Goal: Book appointment/travel/reservation

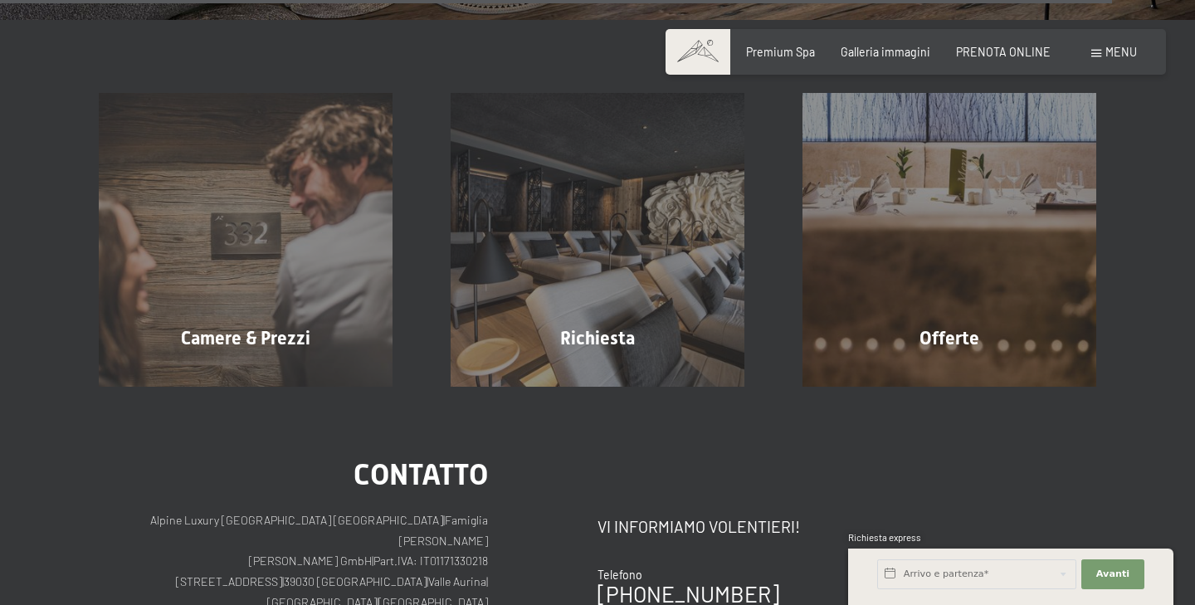
scroll to position [5685, 0]
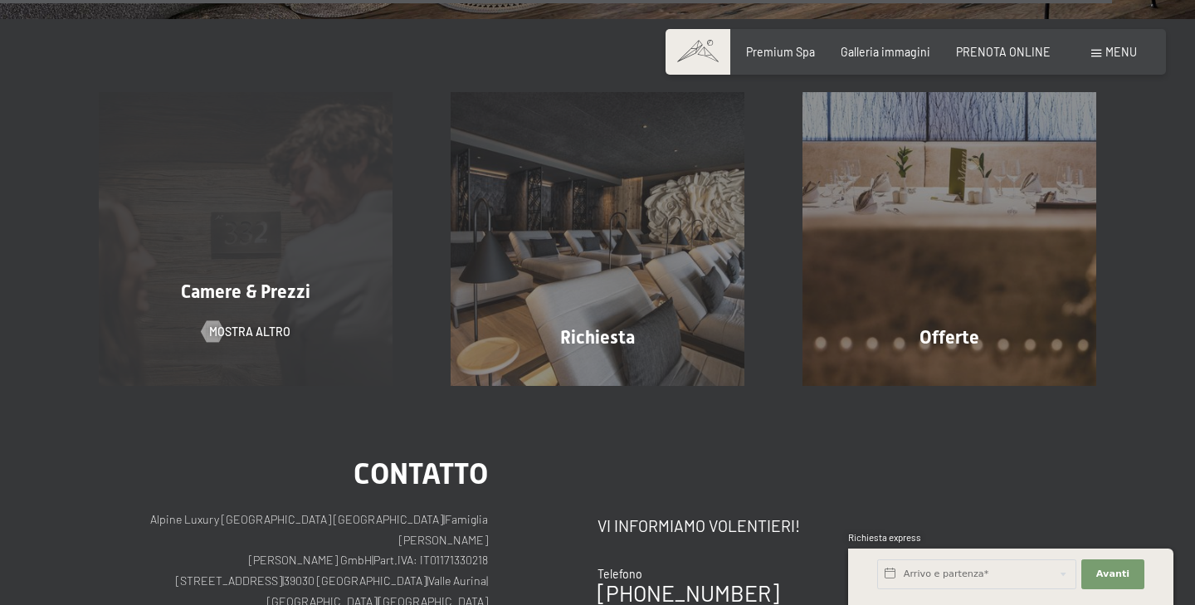
click at [289, 261] on div "Camere & Prezzi mostra altro" at bounding box center [246, 238] width 352 height 293
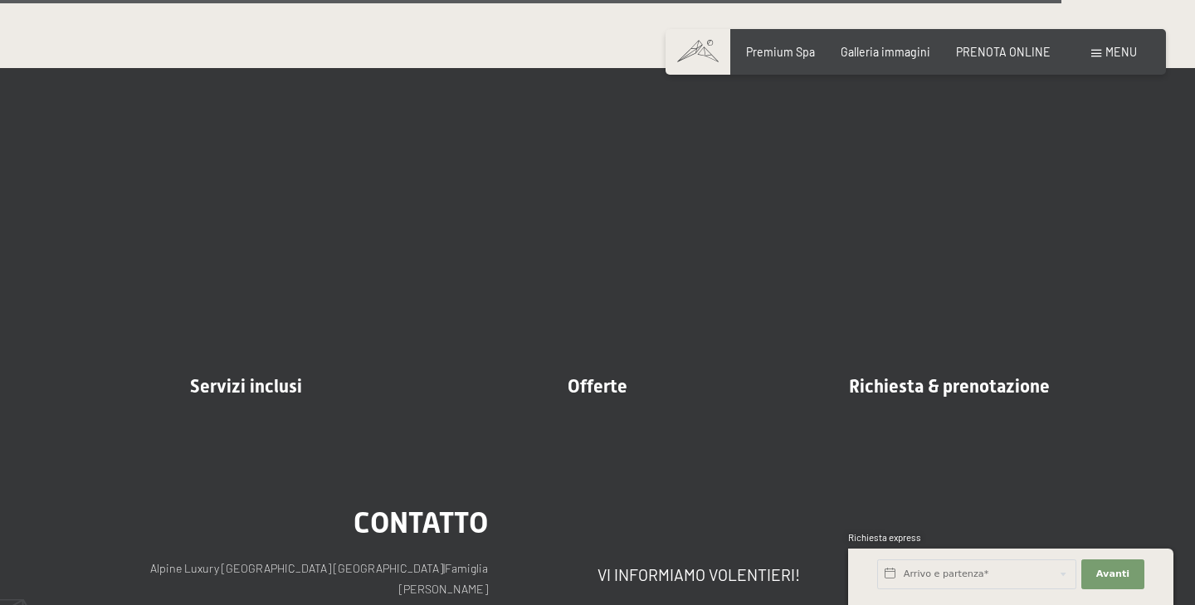
scroll to position [4216, 0]
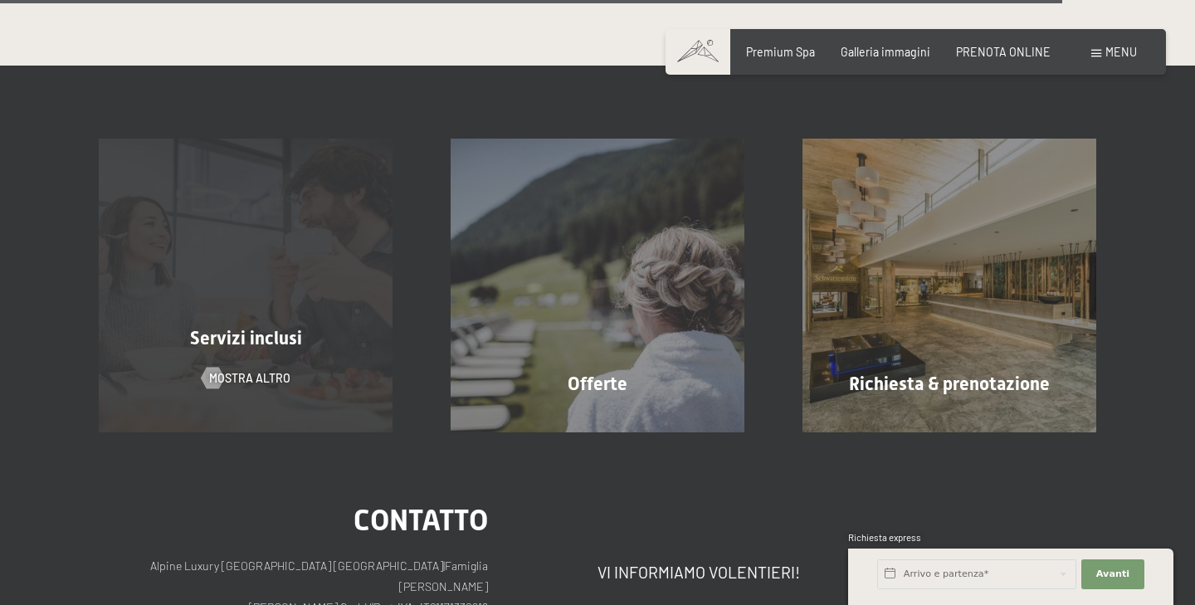
click at [103, 242] on div "Servizi inclusi mostra altro" at bounding box center [246, 285] width 352 height 293
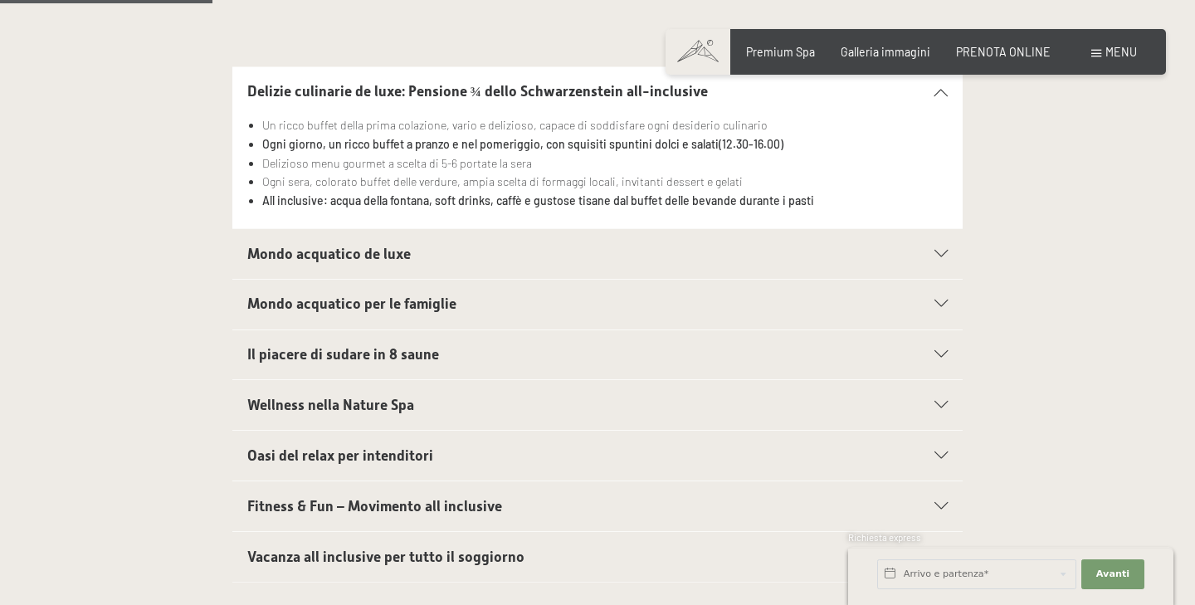
scroll to position [519, 0]
click at [419, 352] on span "Il piacere di sudare in 8 saune" at bounding box center [343, 353] width 192 height 17
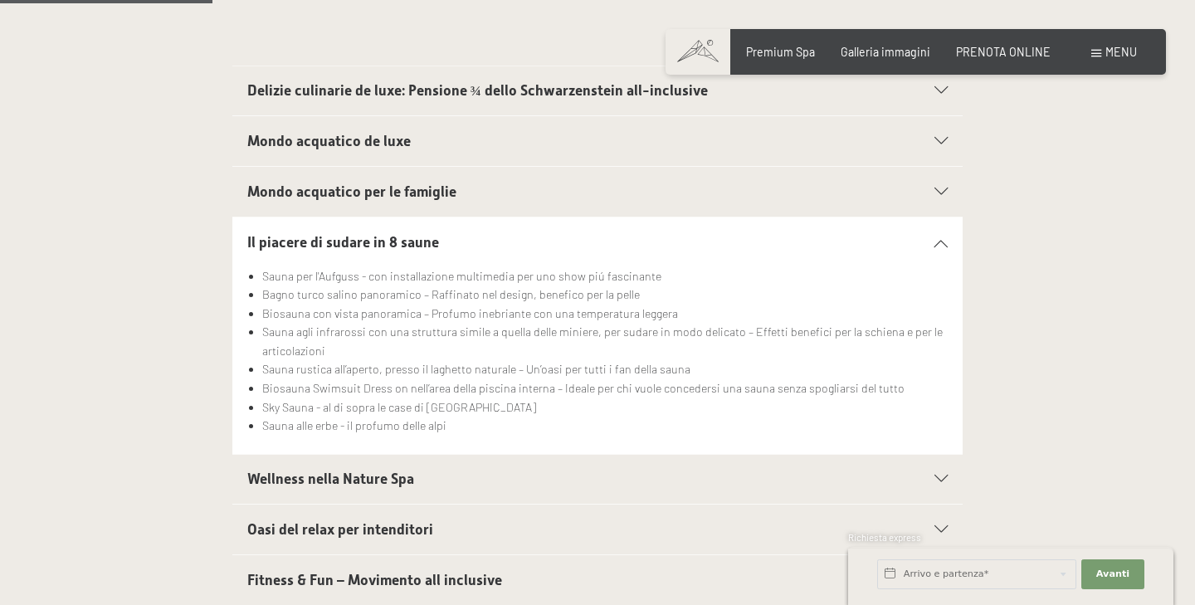
click at [368, 475] on span "Wellness nella Nature Spa" at bounding box center [330, 478] width 167 height 17
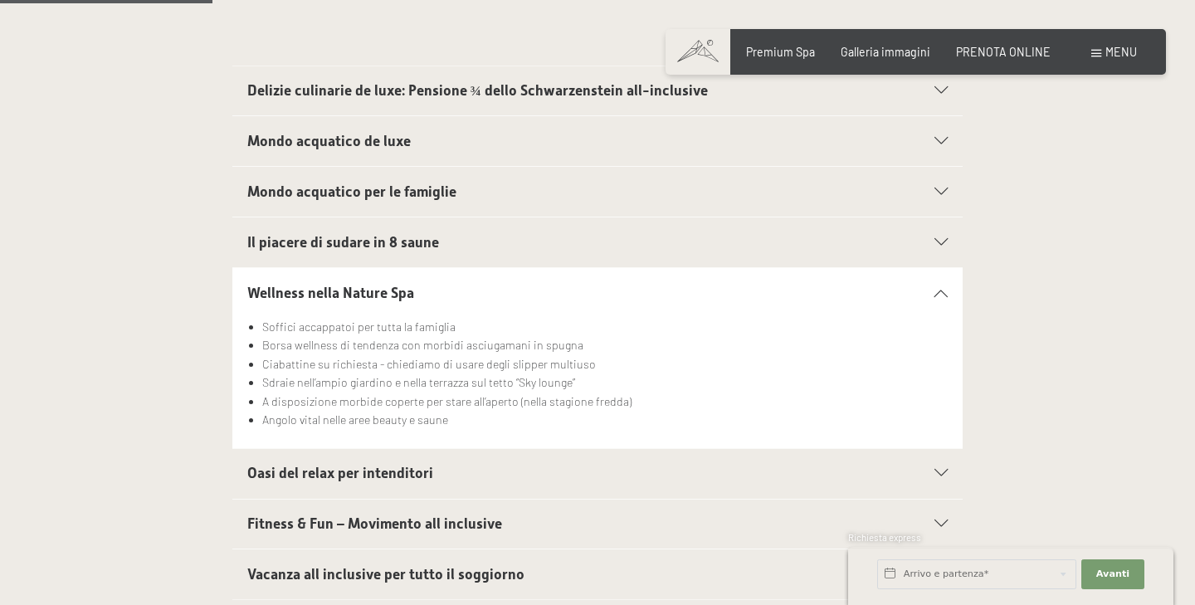
click at [375, 524] on span "Fitness & Fun – Movimento all inclusive" at bounding box center [374, 523] width 255 height 17
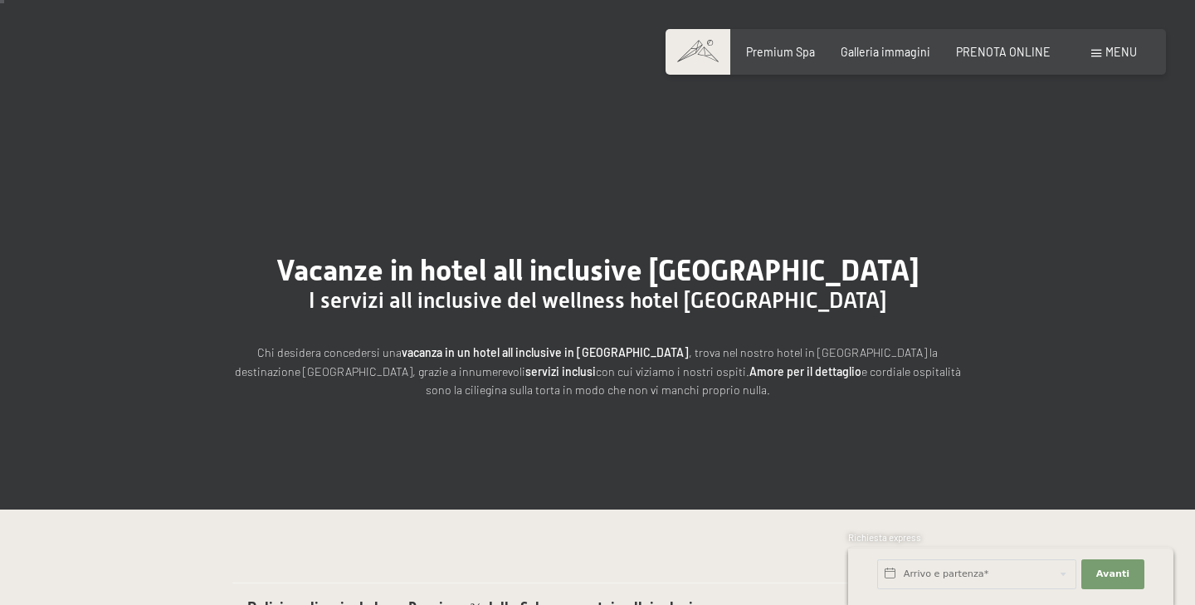
scroll to position [0, 0]
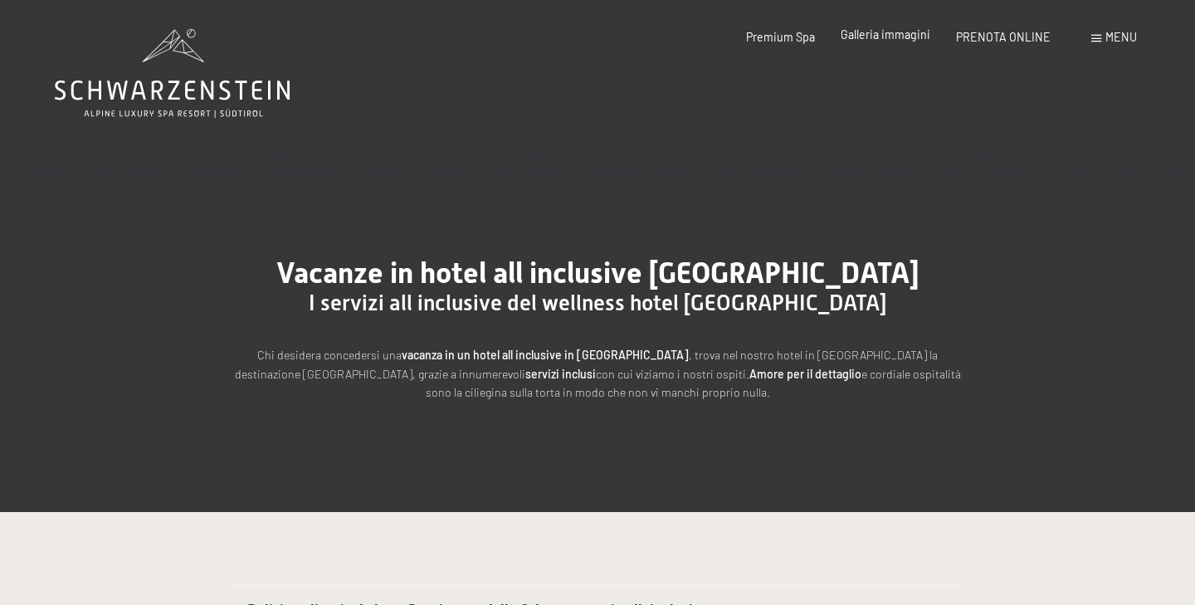
click at [892, 37] on span "Galleria immagini" at bounding box center [885, 34] width 90 height 14
click at [1100, 41] on div "Menu" at bounding box center [1114, 37] width 46 height 17
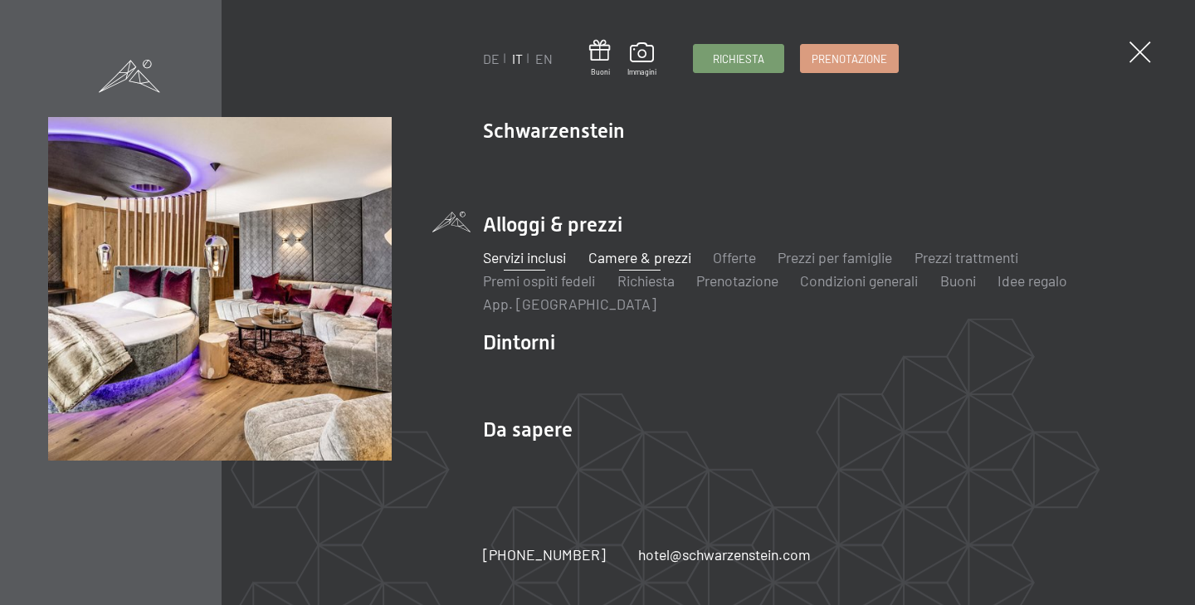
click at [617, 259] on link "Camere & prezzi" at bounding box center [639, 257] width 103 height 18
click at [621, 257] on link "Camere & prezzi" at bounding box center [639, 257] width 103 height 18
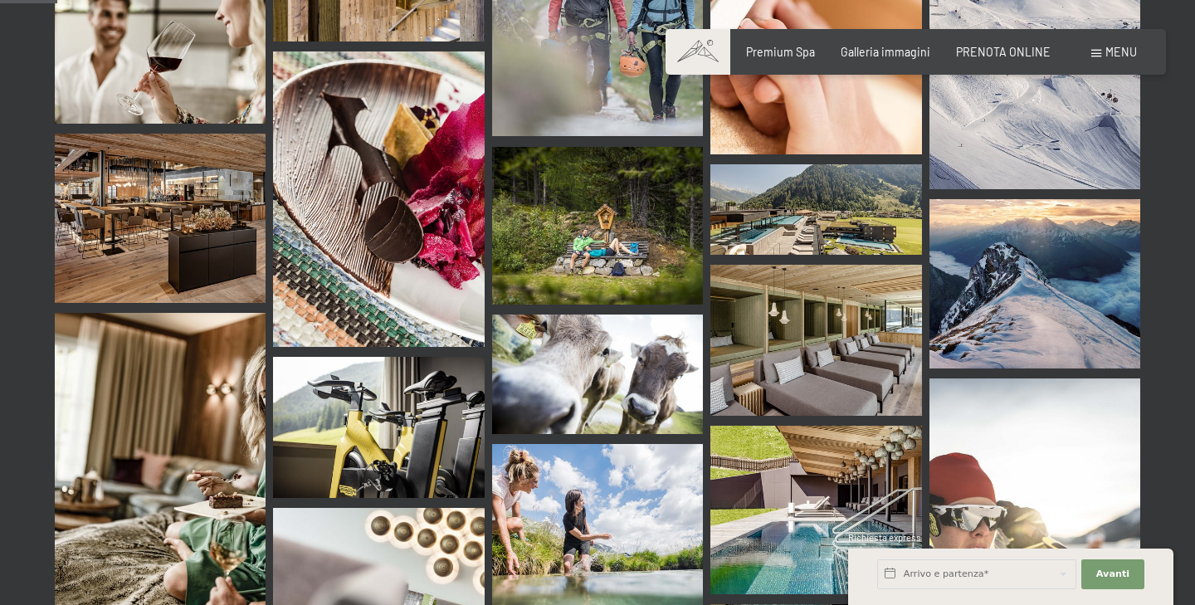
scroll to position [817, 0]
click at [808, 174] on img at bounding box center [815, 208] width 211 height 90
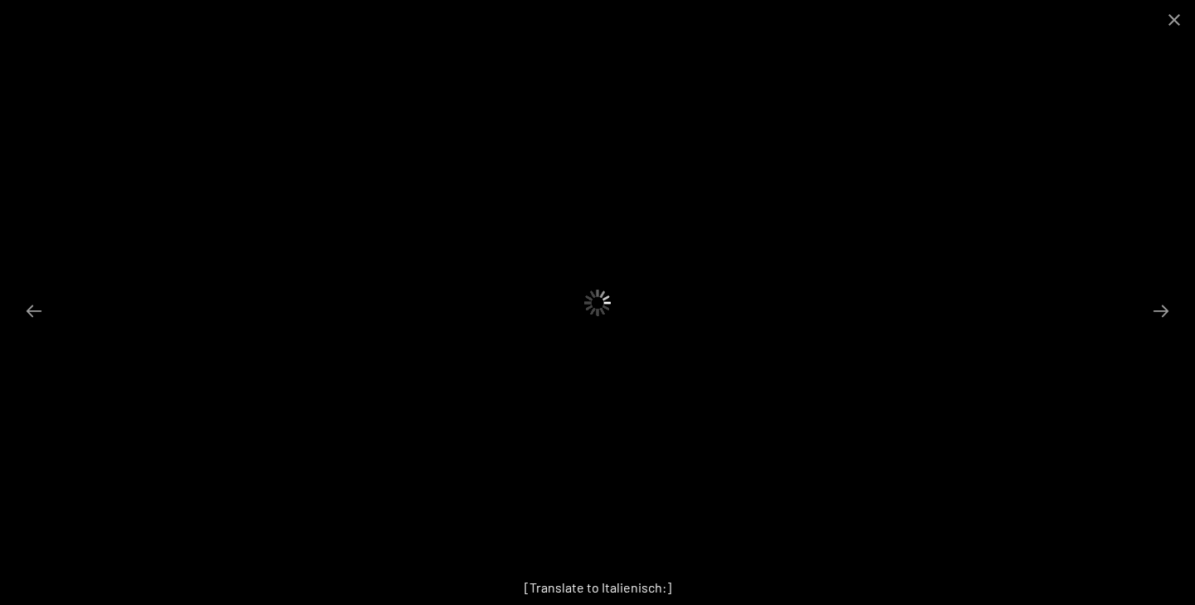
scroll to position [499, 0]
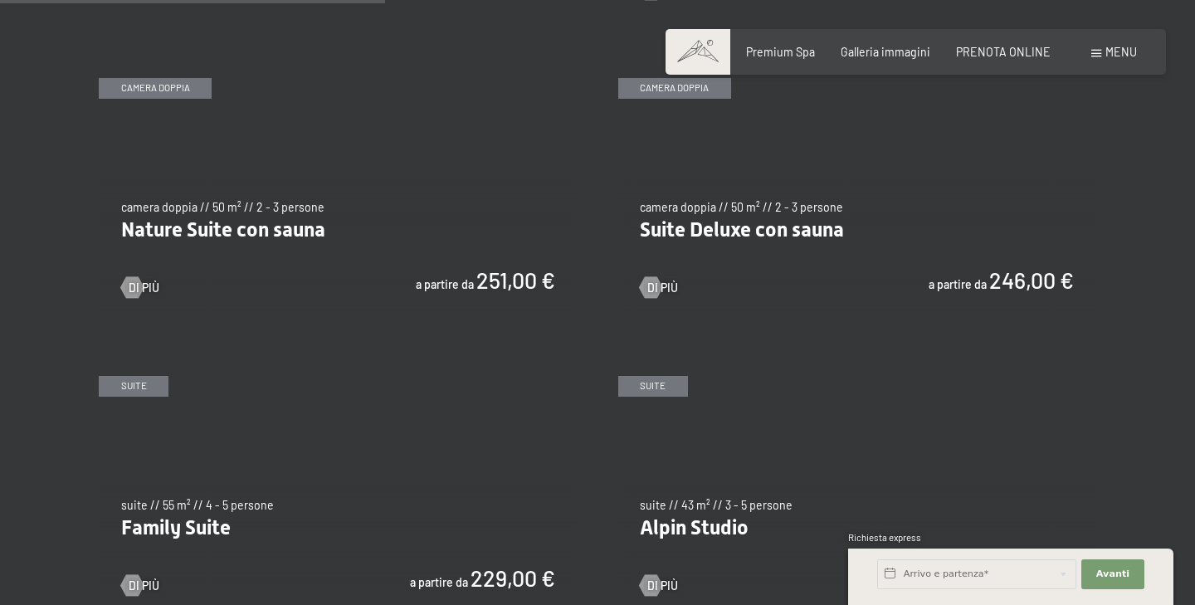
scroll to position [1504, 0]
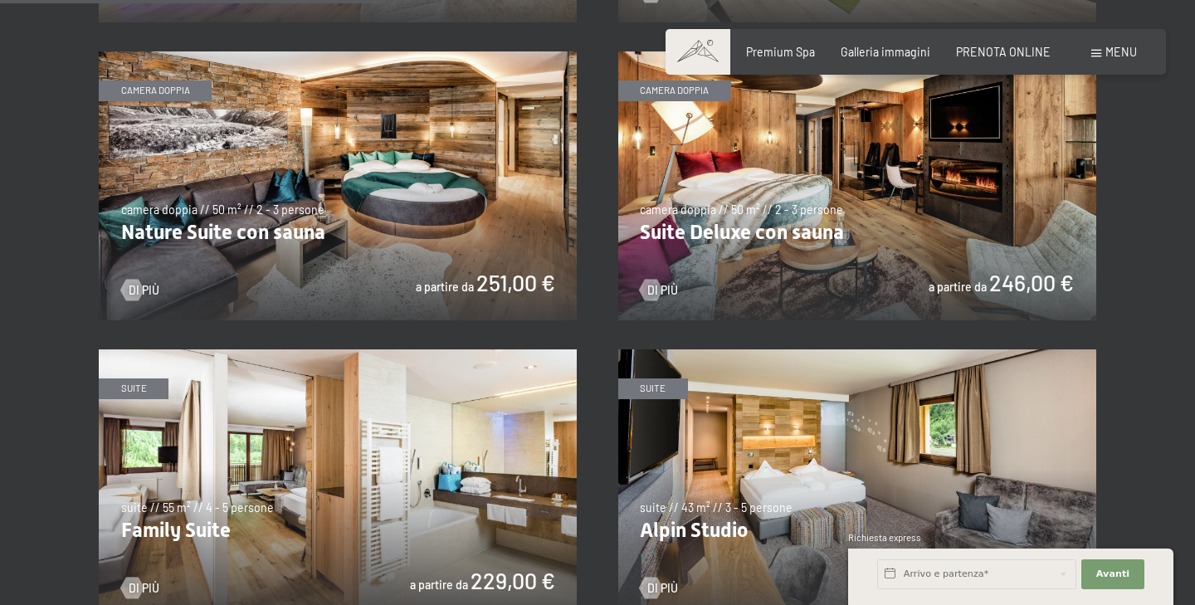
click at [858, 211] on img at bounding box center [857, 185] width 478 height 269
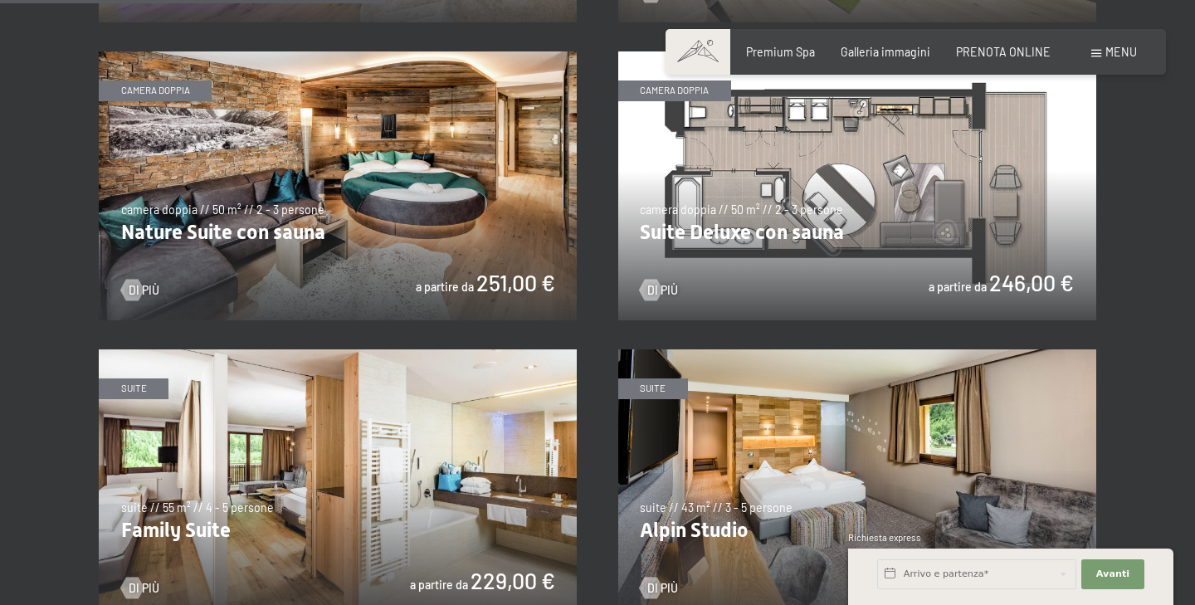
click at [858, 211] on img at bounding box center [857, 185] width 478 height 269
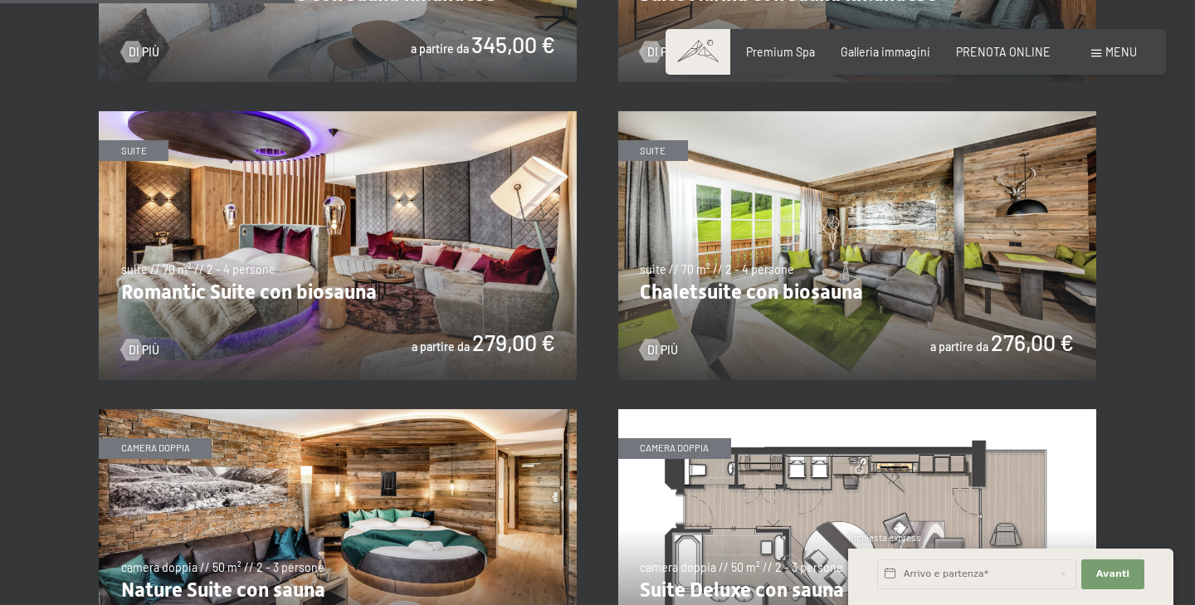
scroll to position [1142, 0]
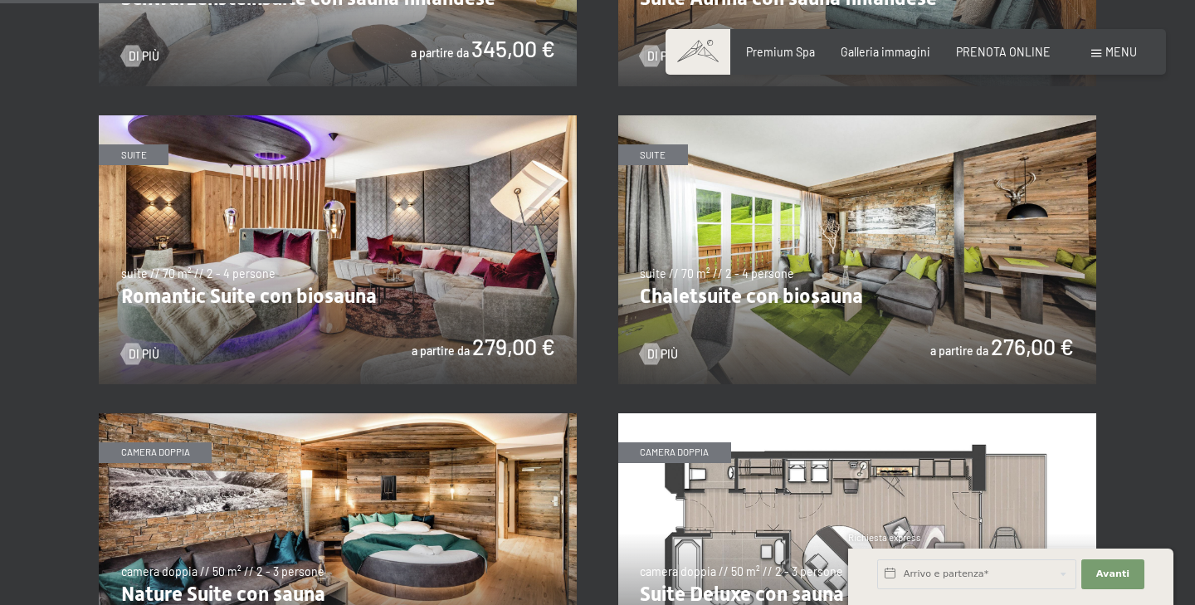
click at [291, 271] on img at bounding box center [338, 249] width 478 height 269
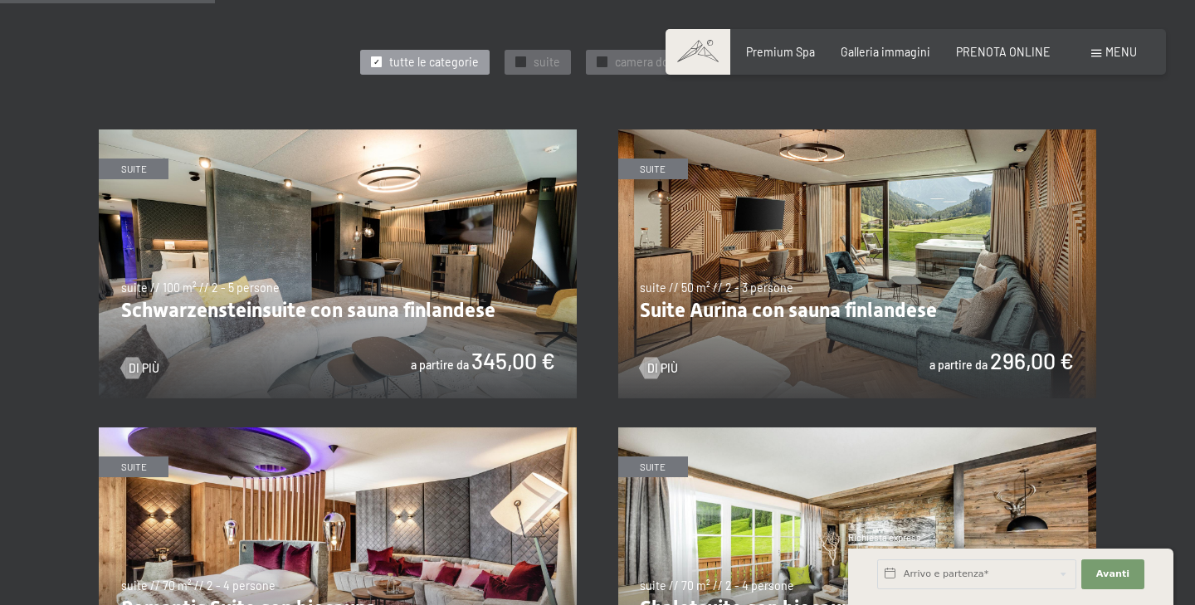
scroll to position [826, 0]
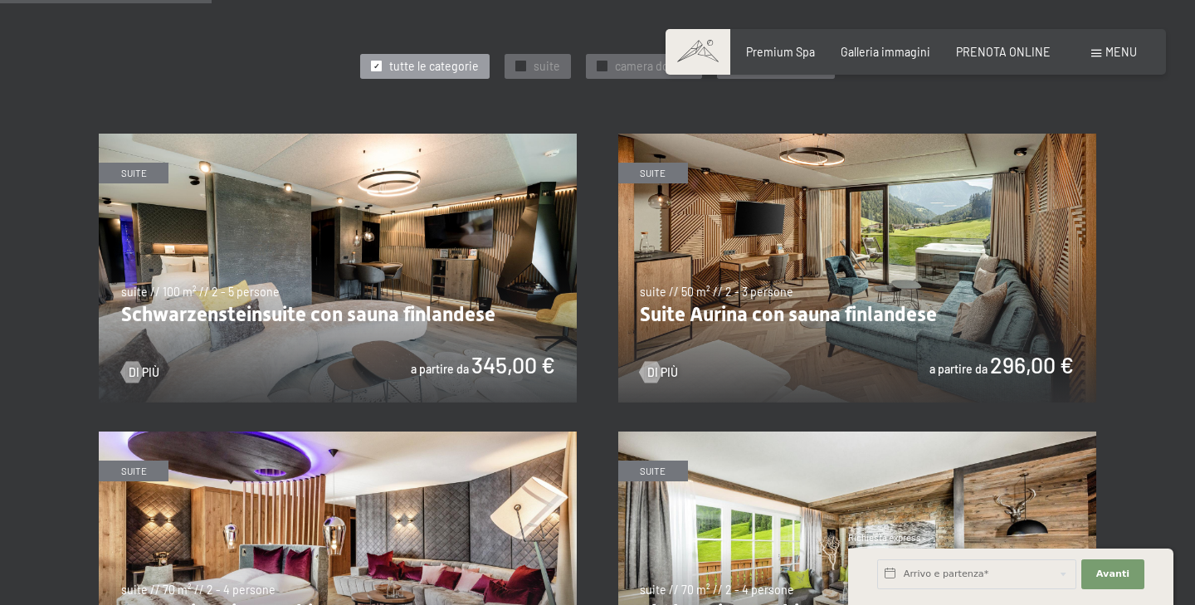
click at [423, 286] on img at bounding box center [338, 268] width 478 height 269
click at [430, 352] on label "Consenso marketing*" at bounding box center [495, 350] width 134 height 17
click at [428, 352] on input "Consenso marketing*" at bounding box center [420, 350] width 17 height 17
checkbox input "false"
click at [393, 285] on img at bounding box center [338, 268] width 478 height 269
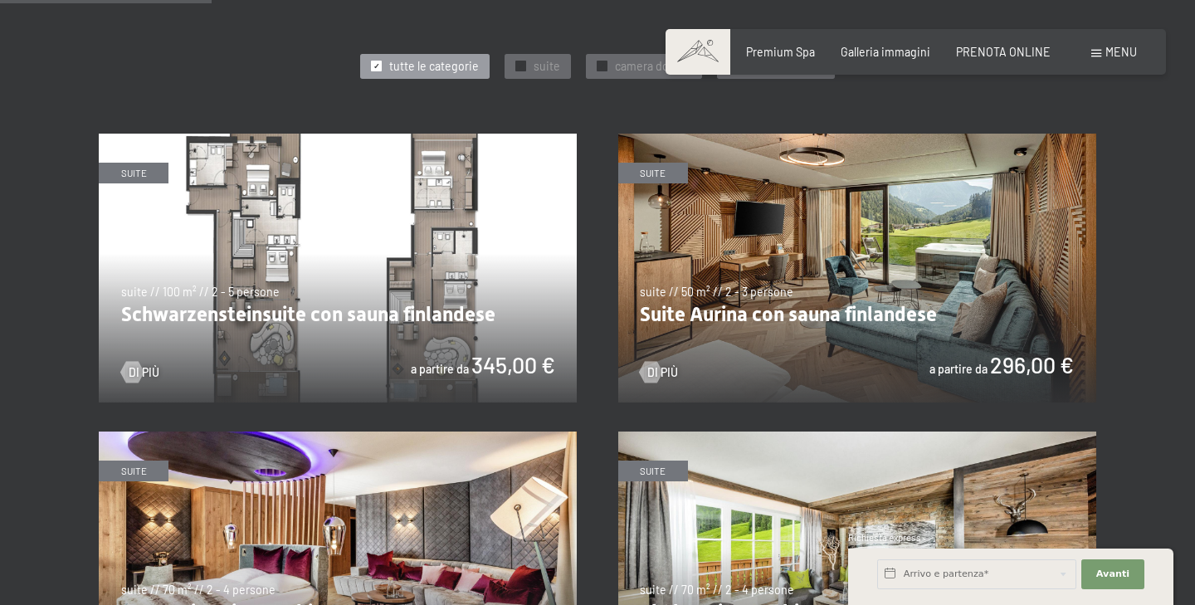
click at [393, 285] on img at bounding box center [338, 268] width 478 height 269
click at [150, 368] on span "Di più" at bounding box center [160, 372] width 31 height 17
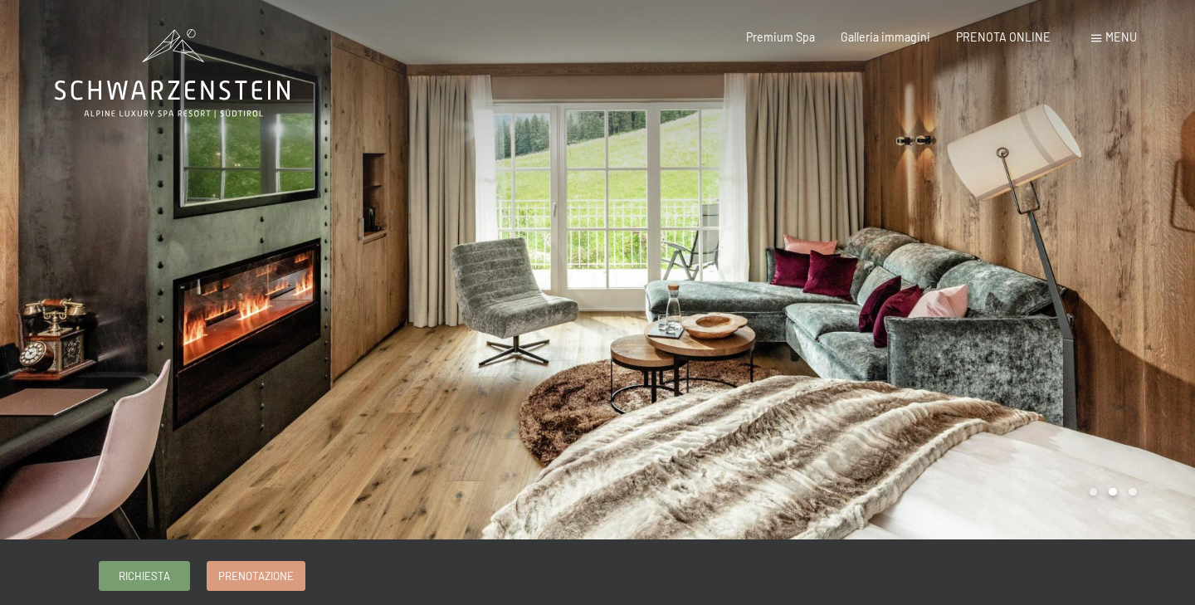
click at [1144, 339] on div at bounding box center [895, 269] width 597 height 539
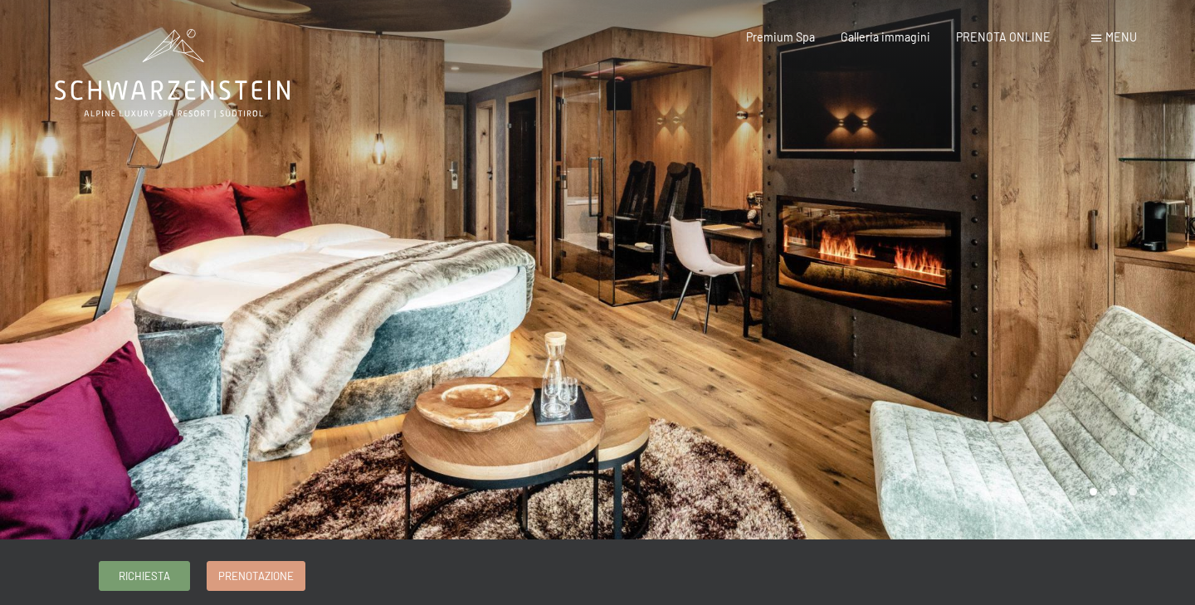
click at [1144, 339] on div at bounding box center [895, 269] width 597 height 539
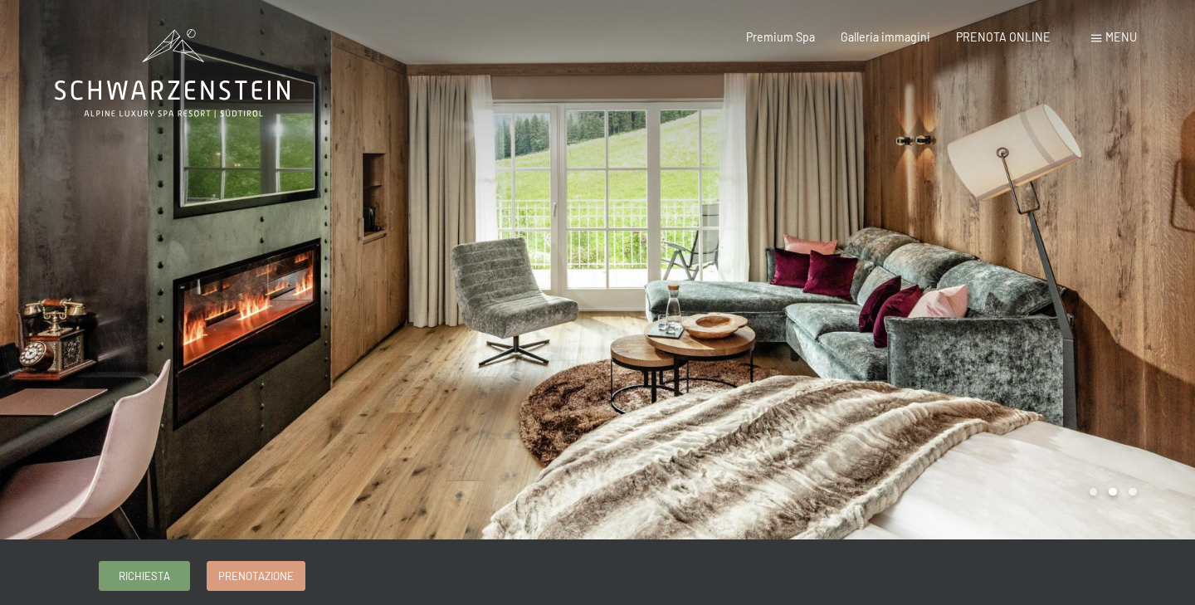
click at [1144, 339] on div at bounding box center [895, 269] width 597 height 539
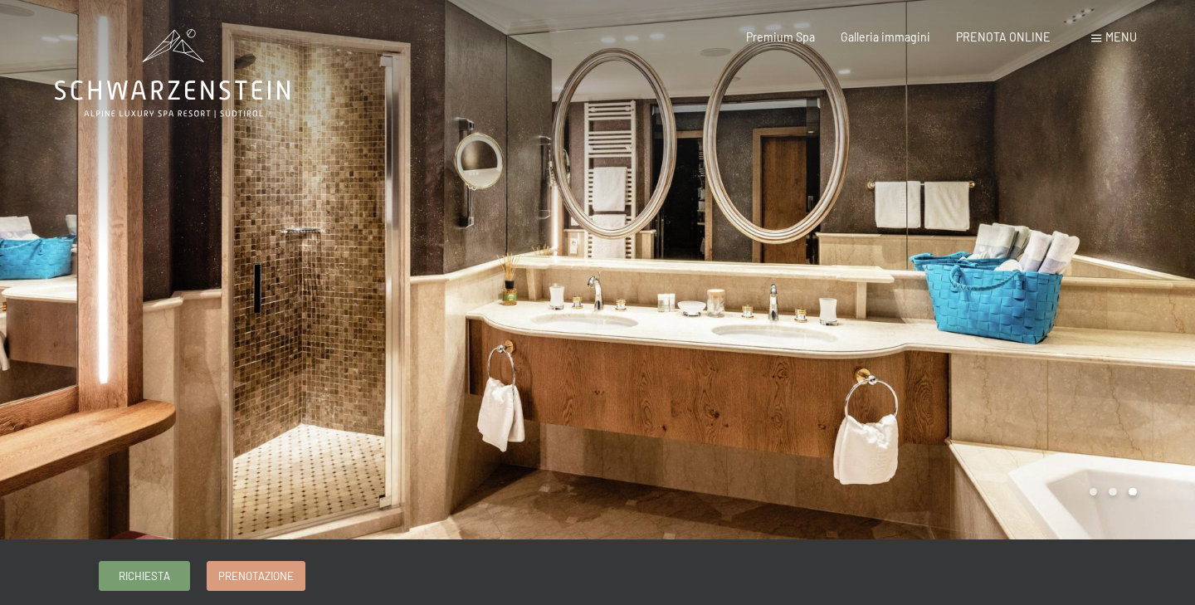
click at [1144, 339] on div at bounding box center [895, 269] width 597 height 539
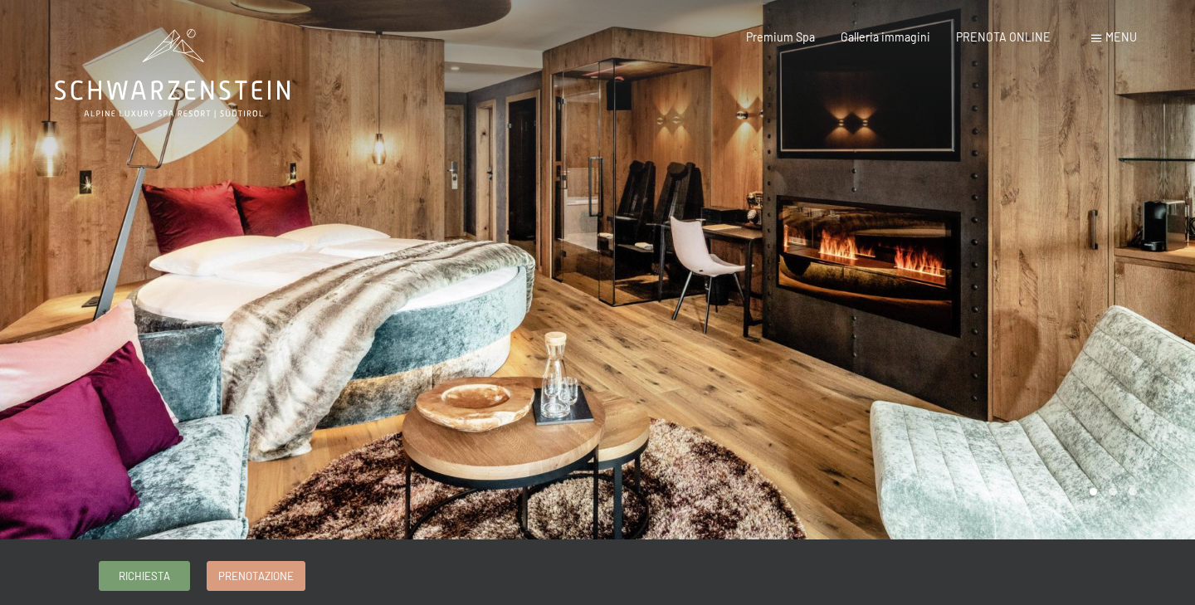
click at [1144, 339] on div at bounding box center [895, 269] width 597 height 539
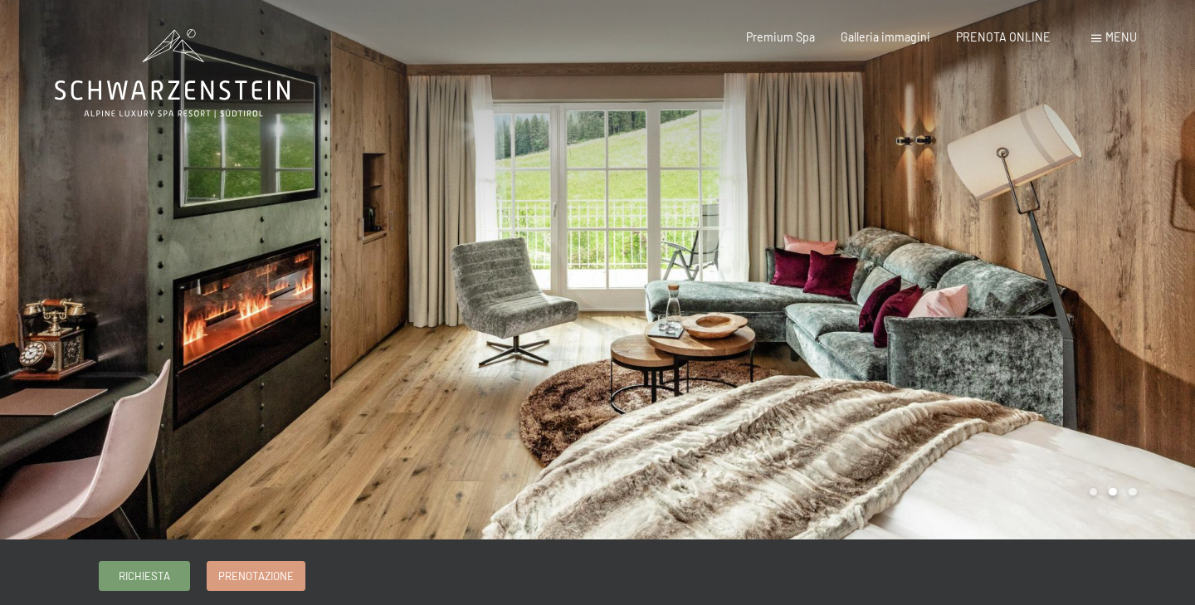
click at [1144, 339] on div at bounding box center [895, 269] width 597 height 539
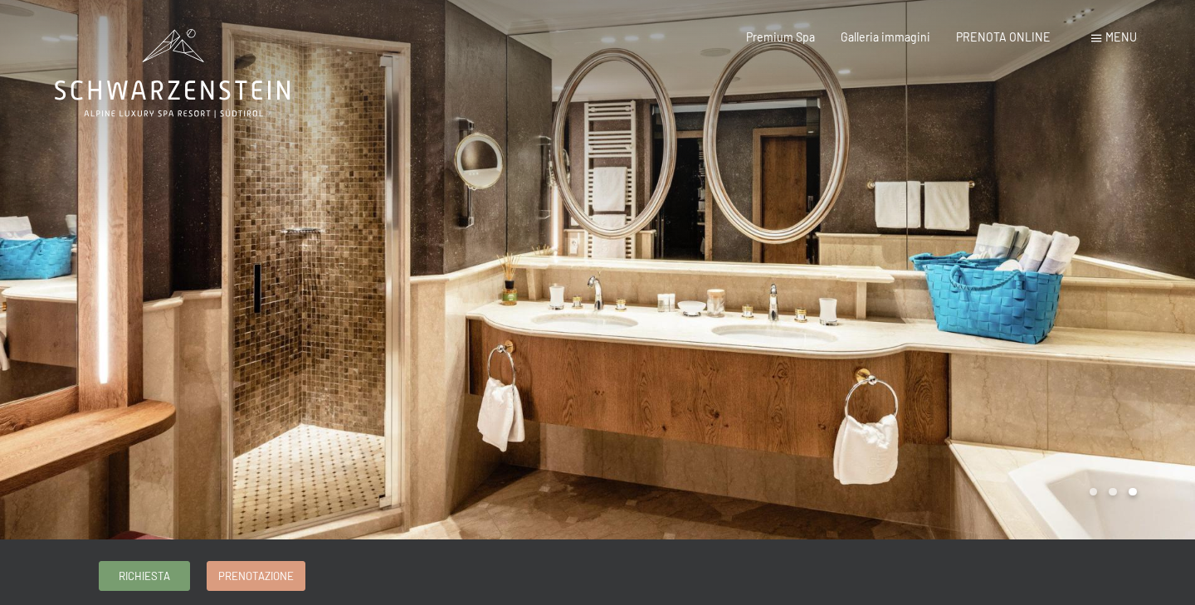
click at [1144, 339] on div at bounding box center [895, 269] width 597 height 539
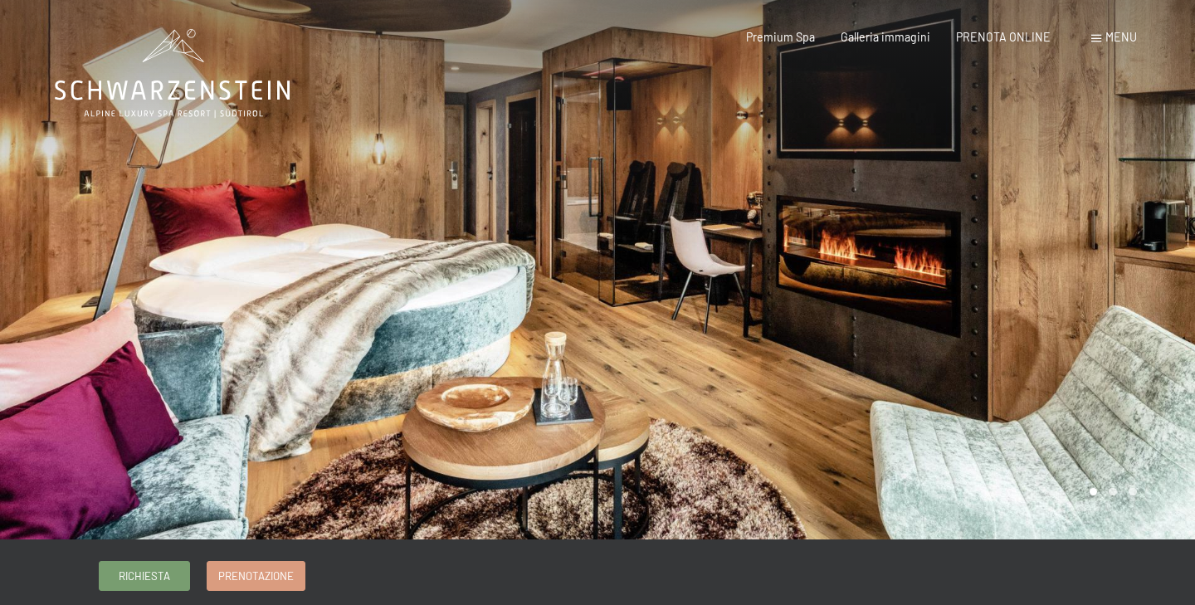
click at [1144, 339] on div at bounding box center [895, 269] width 597 height 539
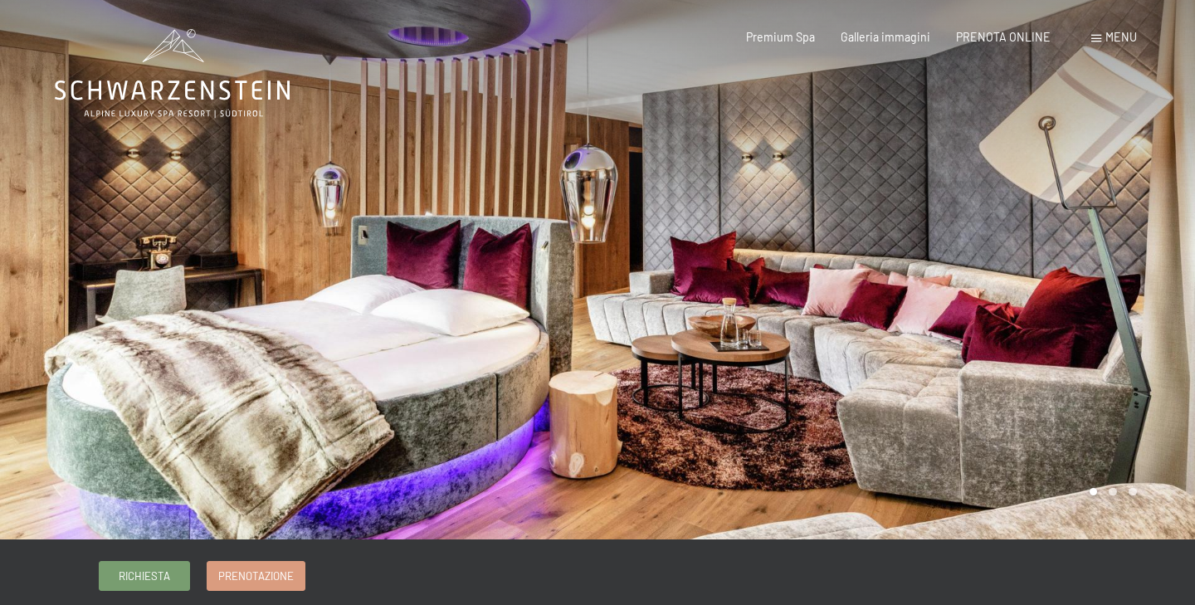
click at [1059, 285] on div at bounding box center [895, 269] width 597 height 539
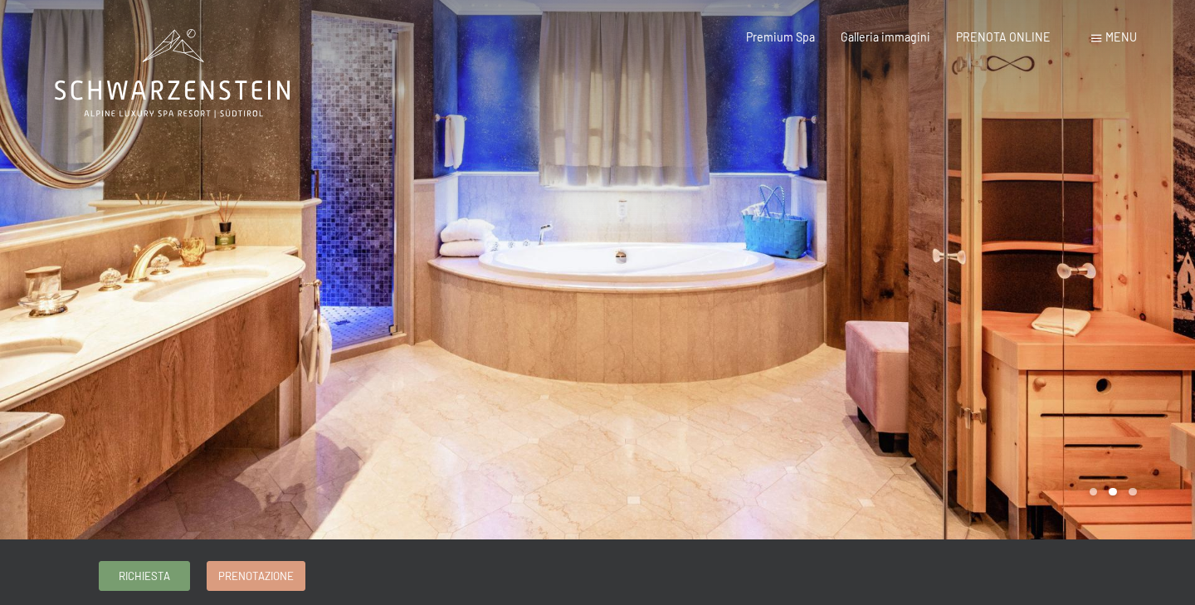
click at [1058, 285] on div at bounding box center [895, 269] width 597 height 539
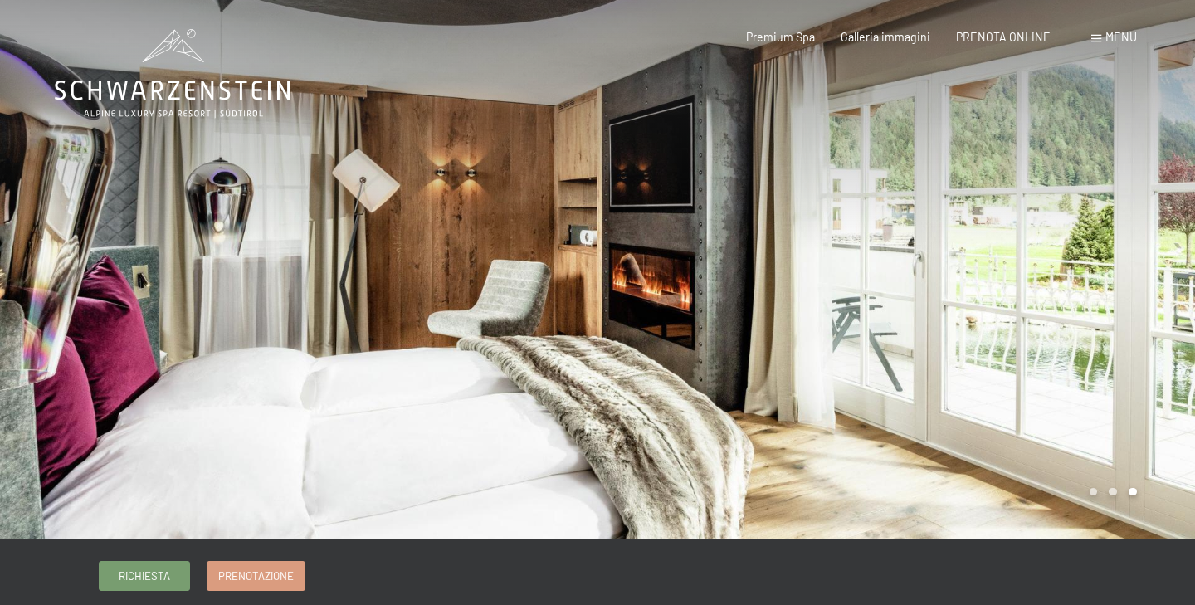
click at [1132, 274] on div at bounding box center [895, 269] width 597 height 539
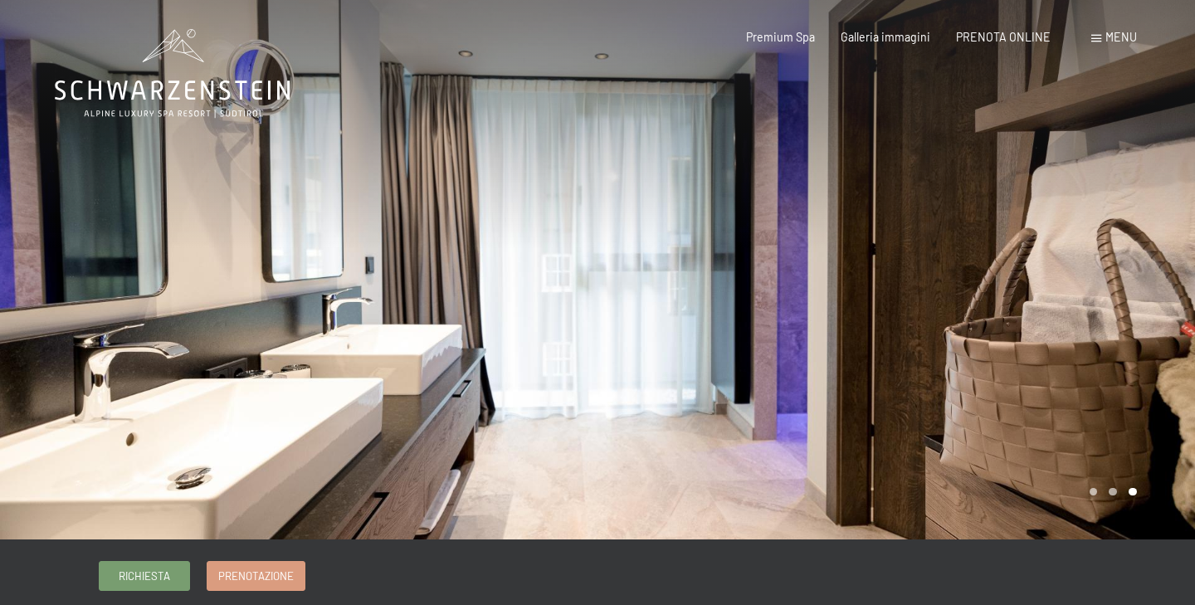
click at [1153, 295] on div at bounding box center [895, 269] width 597 height 539
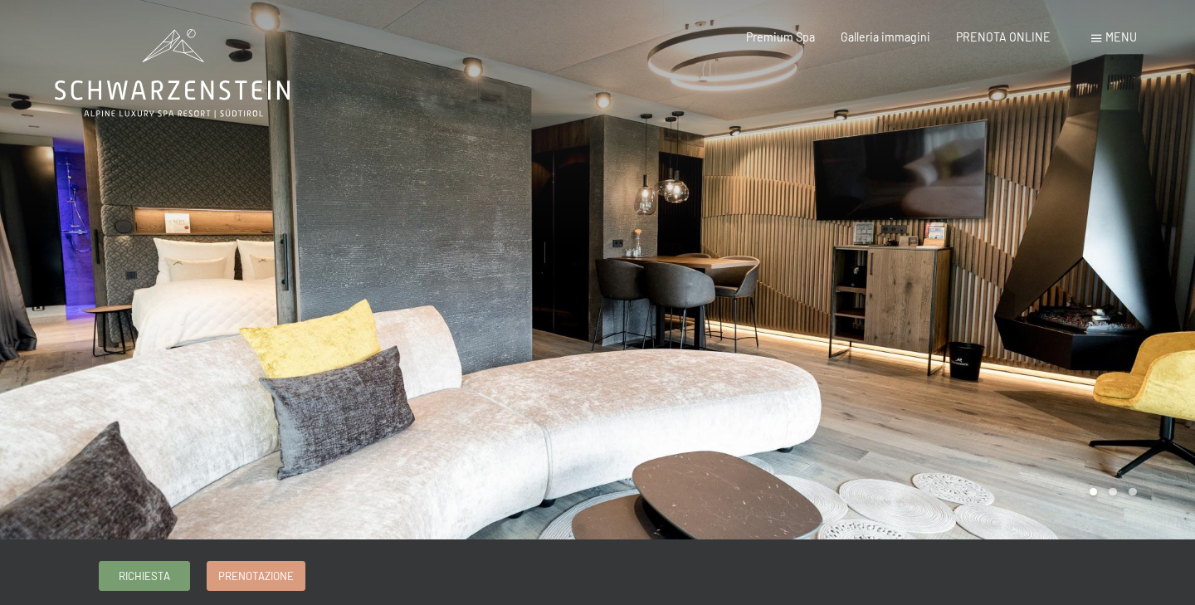
click at [1154, 296] on div at bounding box center [895, 269] width 597 height 539
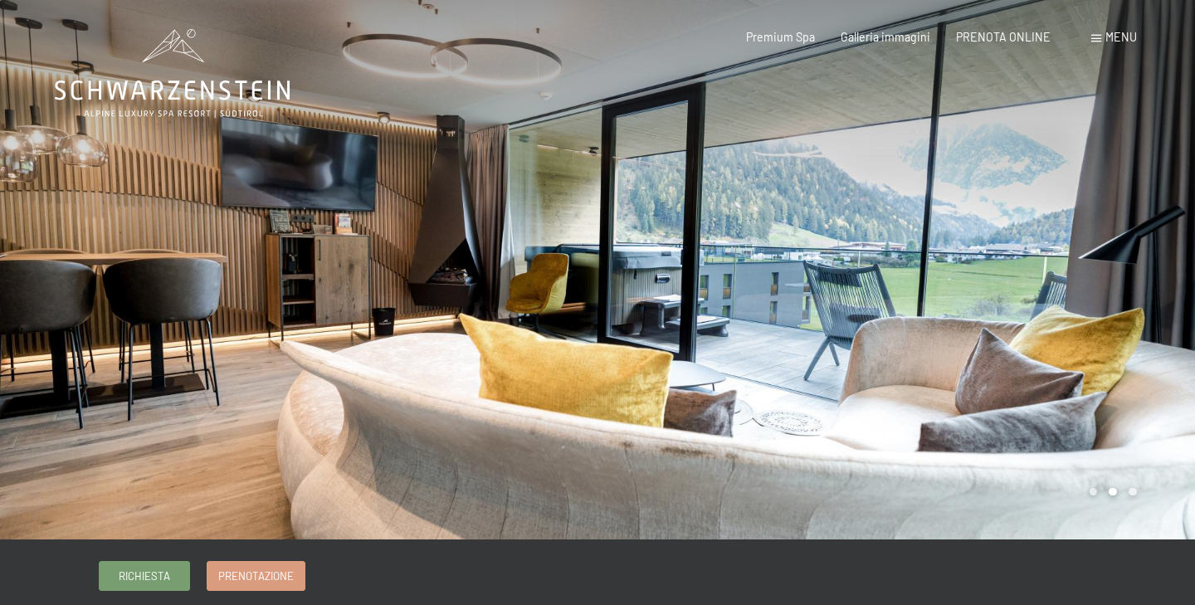
click at [1154, 296] on div at bounding box center [895, 269] width 597 height 539
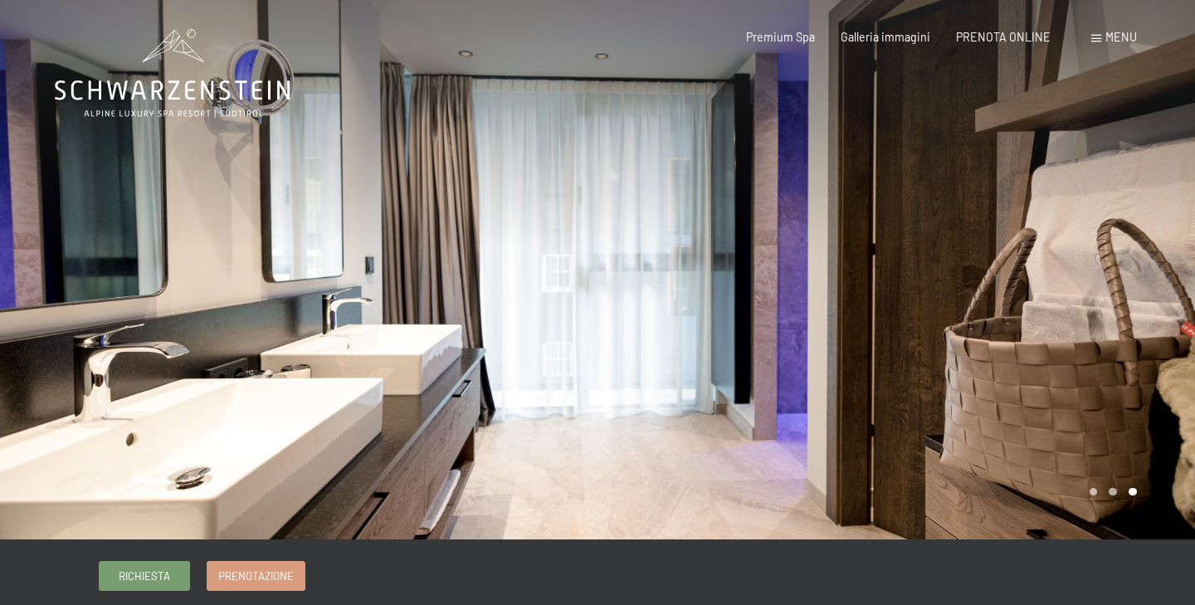
click at [1154, 296] on div at bounding box center [895, 269] width 597 height 539
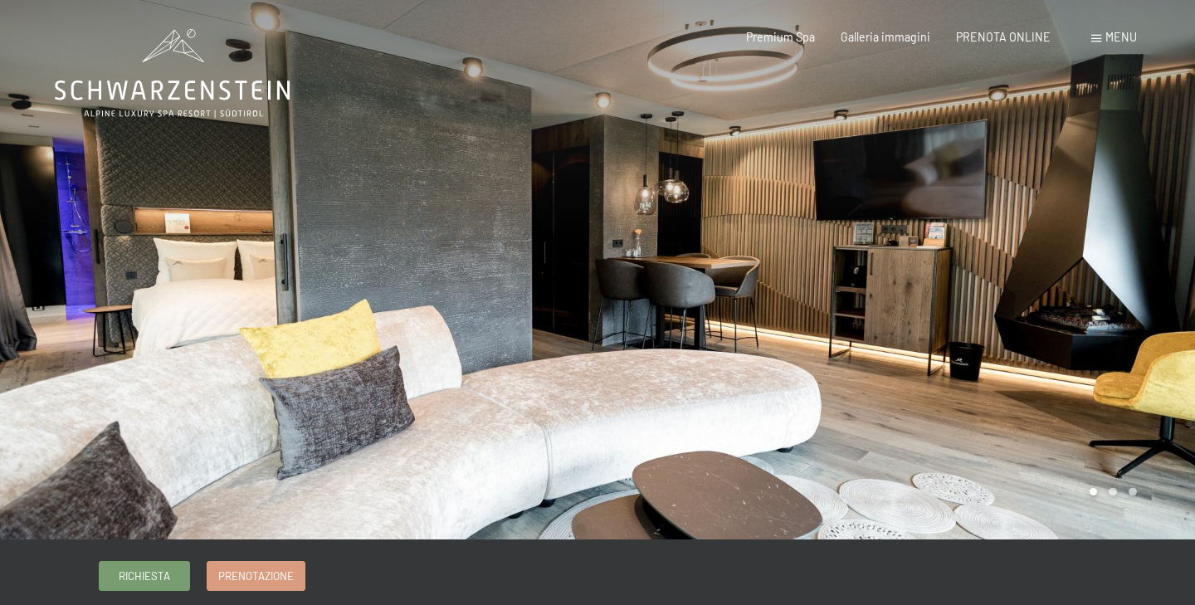
click at [1032, 200] on div at bounding box center [895, 269] width 597 height 539
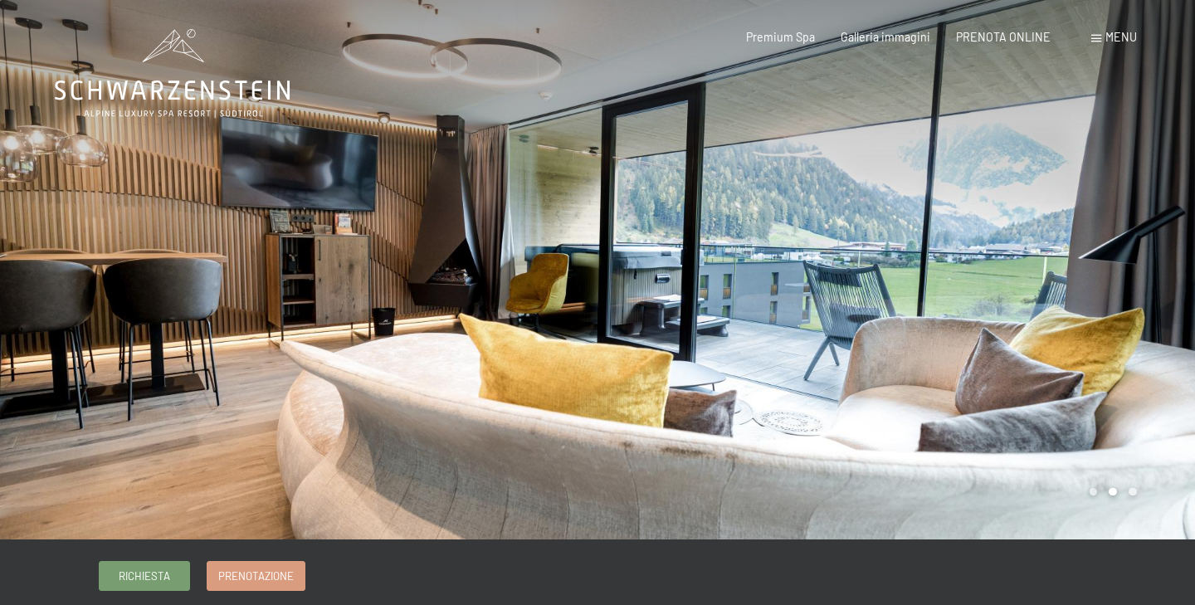
click at [1032, 200] on div at bounding box center [895, 269] width 597 height 539
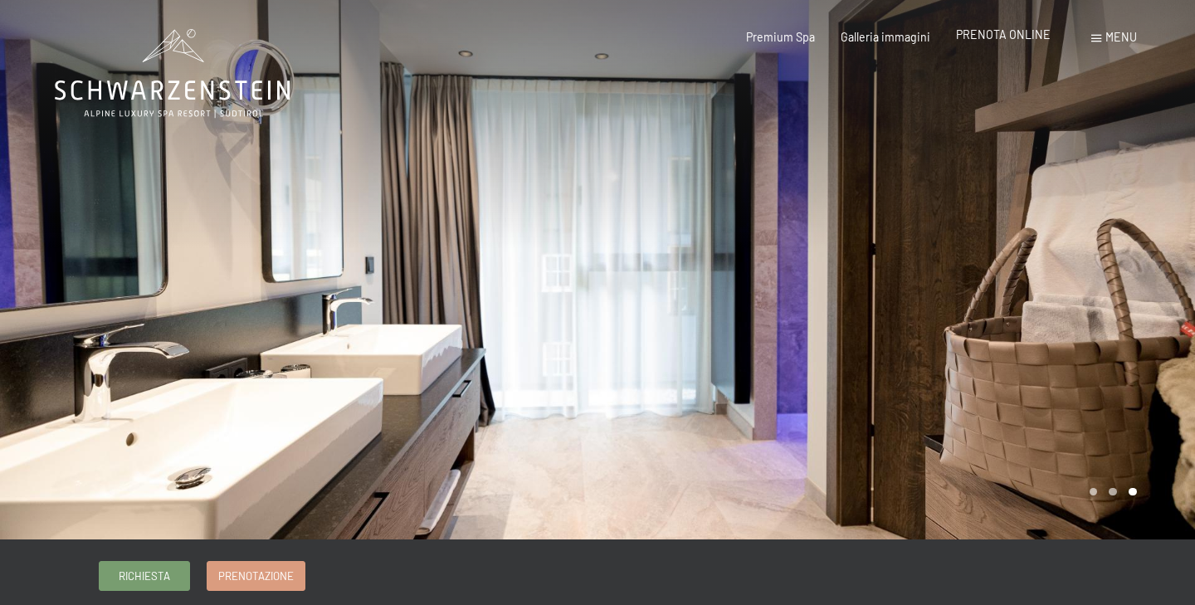
click at [994, 36] on span "PRENOTA ONLINE" at bounding box center [1003, 34] width 95 height 14
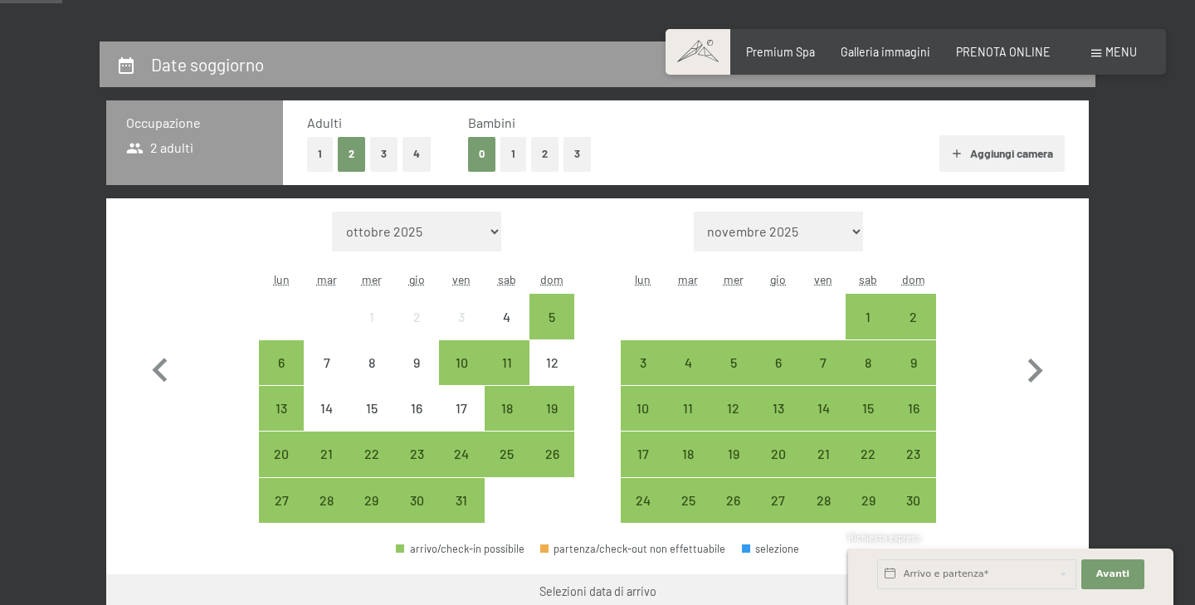
scroll to position [330, 0]
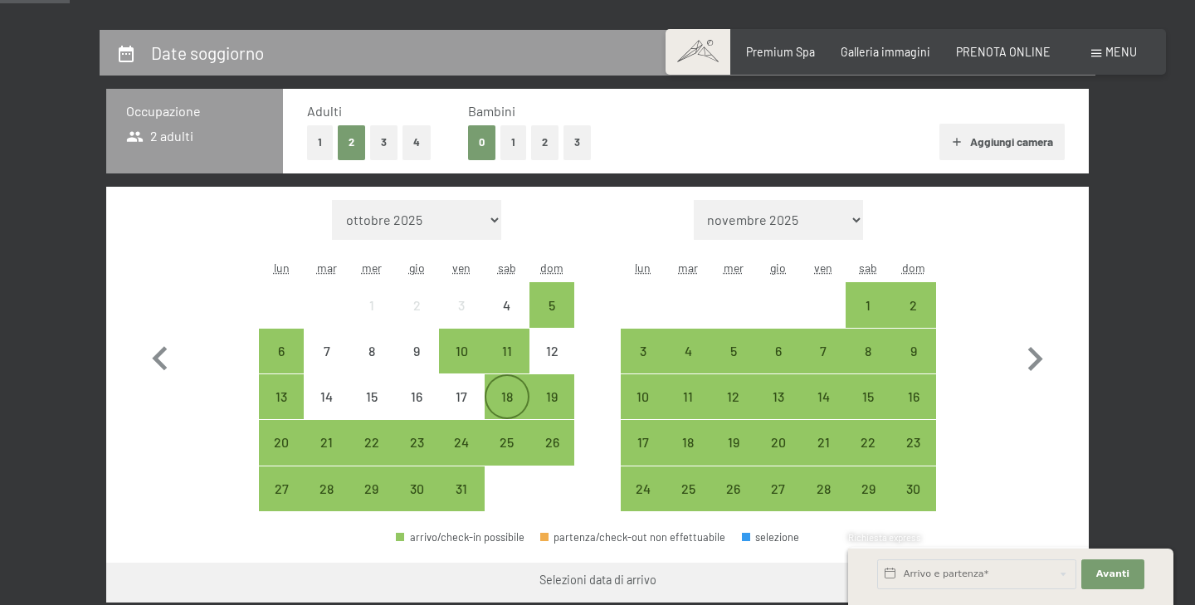
click at [514, 397] on div "18" at bounding box center [506, 410] width 41 height 41
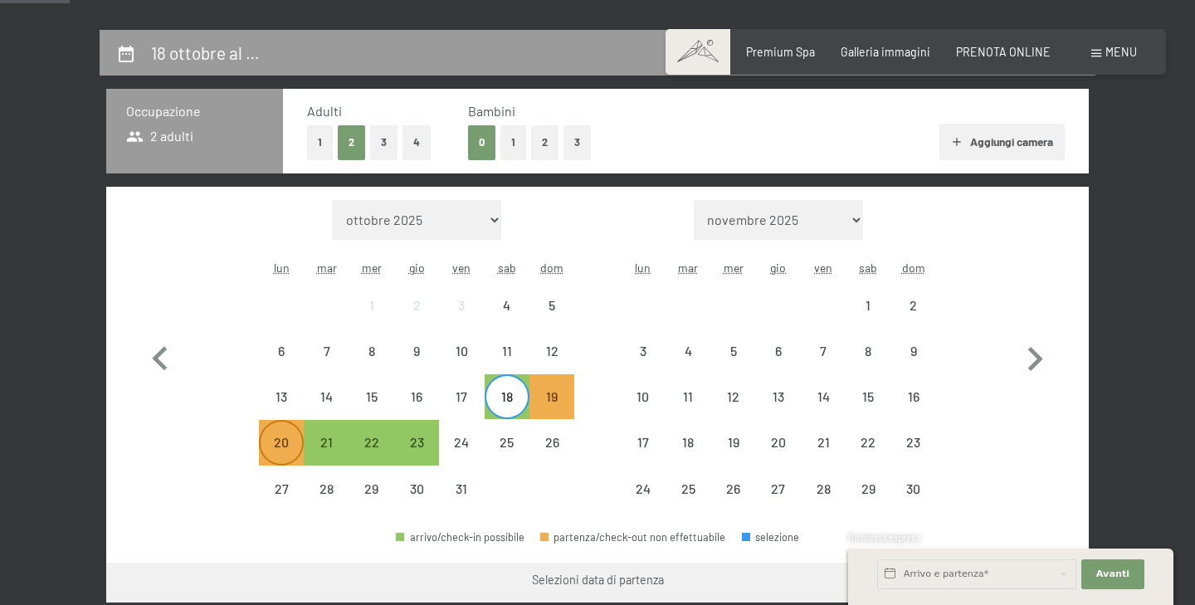
click at [276, 431] on div "20" at bounding box center [281, 441] width 41 height 41
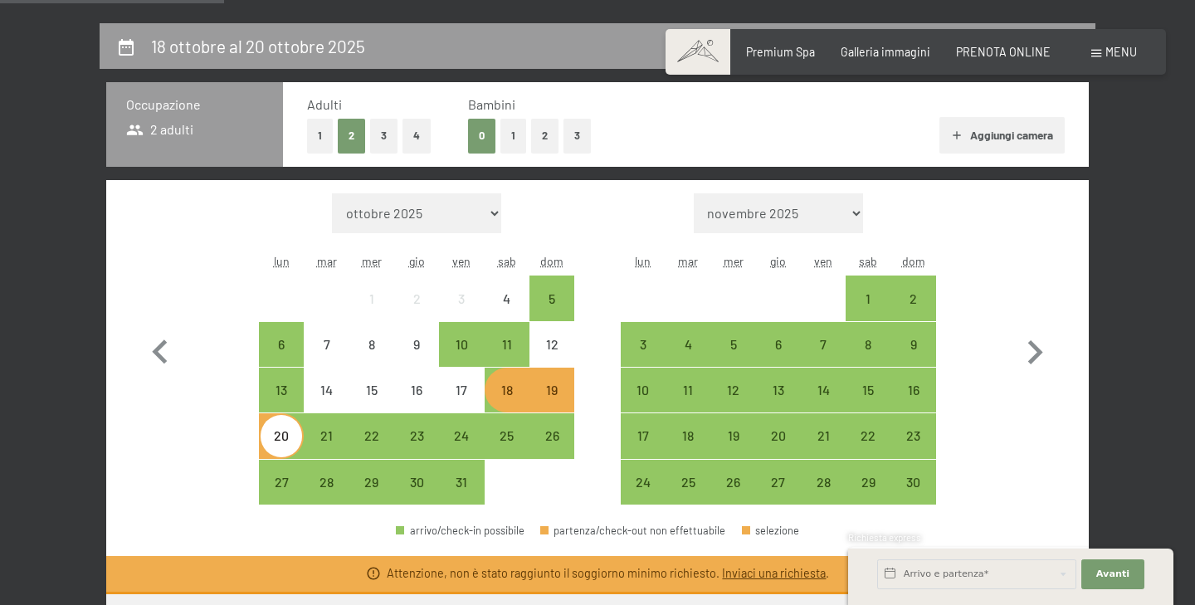
scroll to position [339, 0]
